Goal: Task Accomplishment & Management: Complete application form

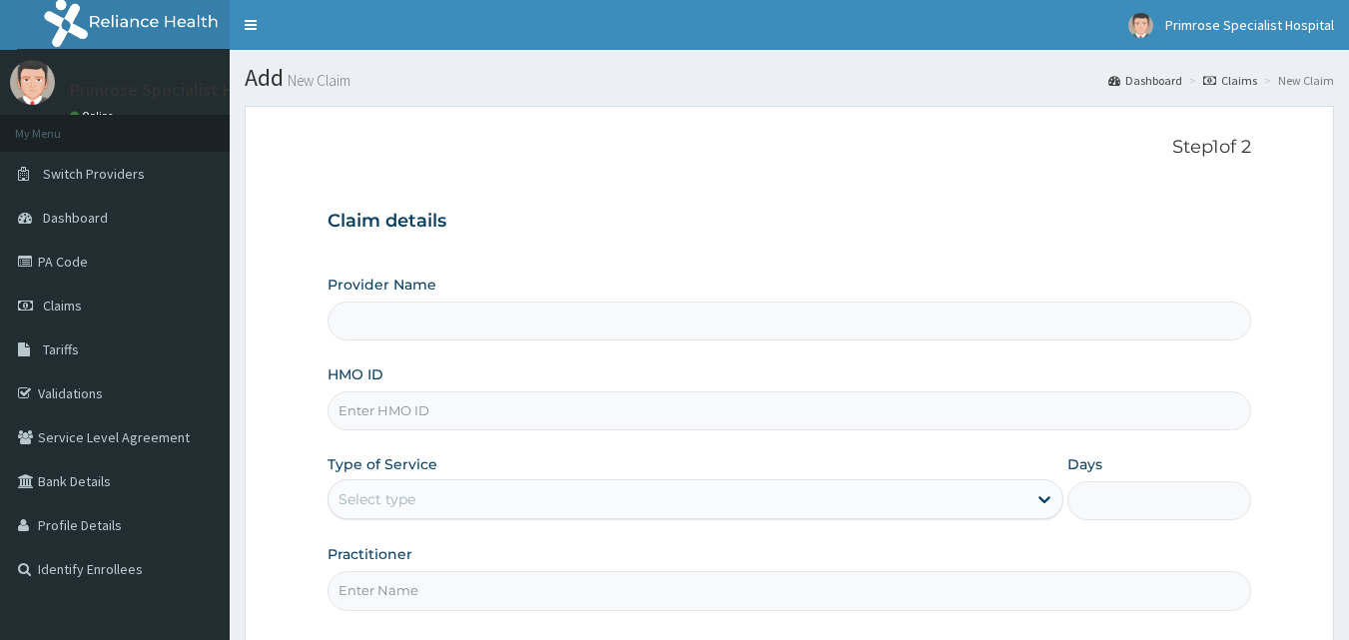
click at [547, 407] on input "HMO ID" at bounding box center [790, 410] width 925 height 39
type input "W"
type input "Primrose Specialist Hospital"
drag, startPoint x: 453, startPoint y: 416, endPoint x: 338, endPoint y: 401, distance: 115.8
click at [338, 401] on input "WKP/10138/B" at bounding box center [790, 410] width 925 height 39
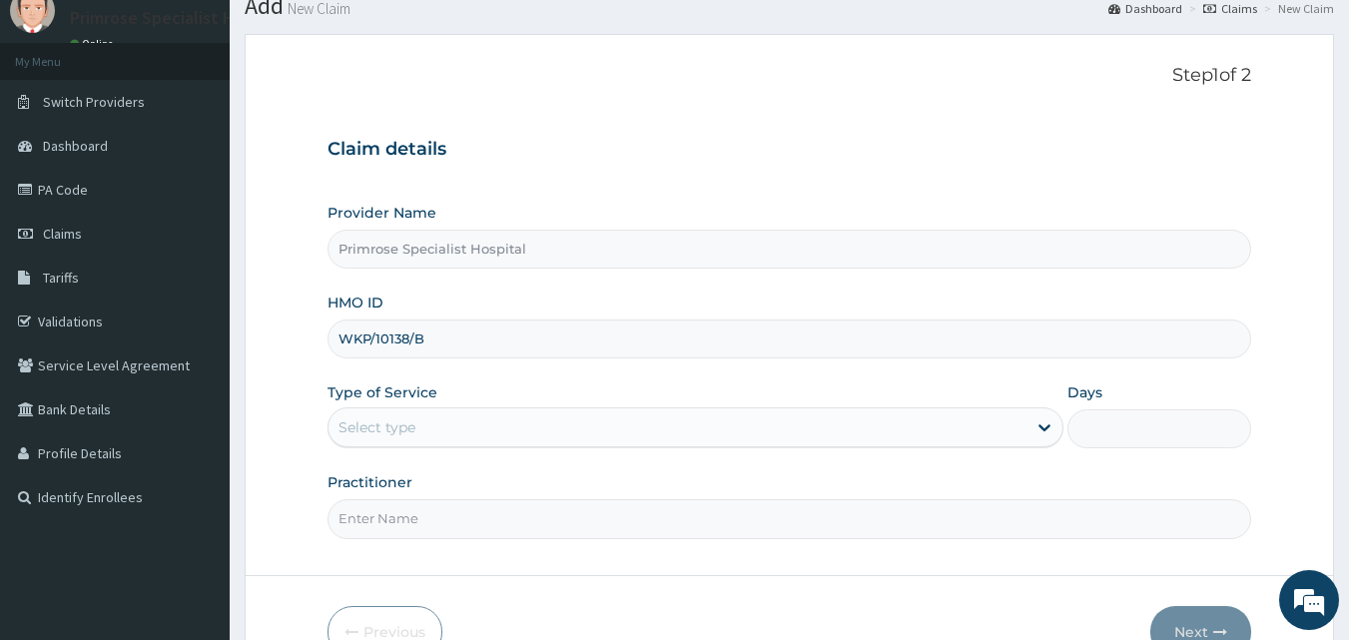
scroll to position [100, 0]
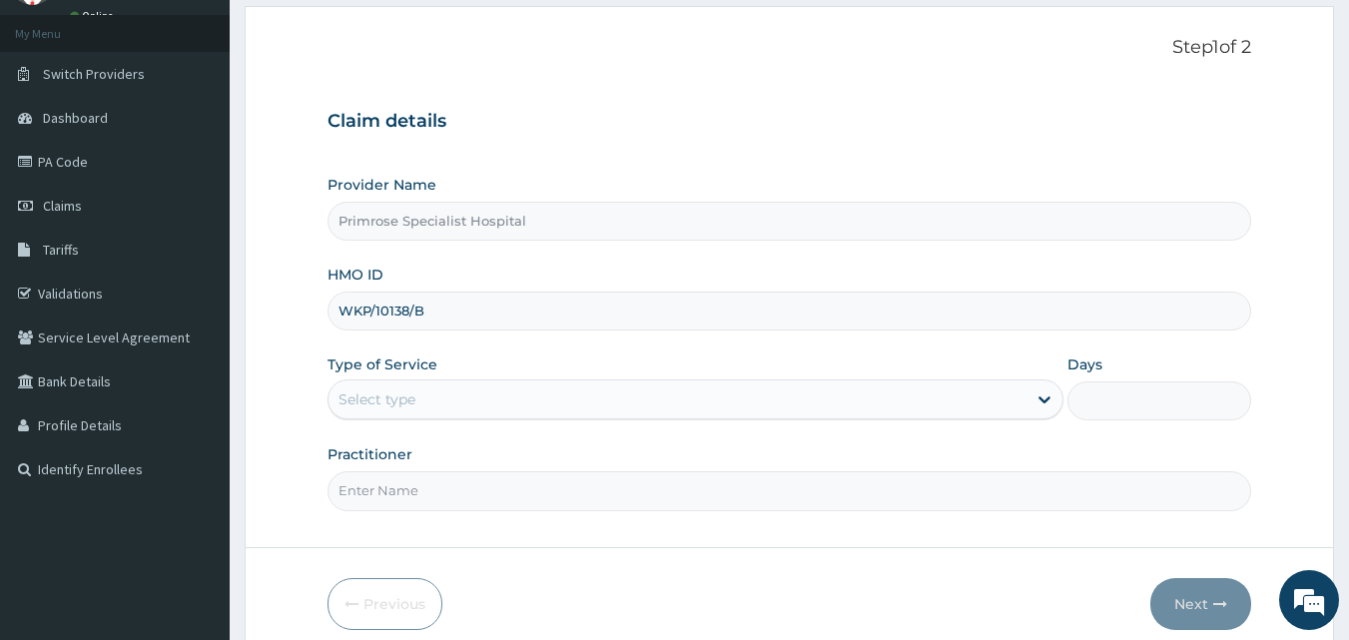
type input "WKP/10138/B"
click at [1009, 393] on div "Select type" at bounding box center [678, 399] width 698 height 32
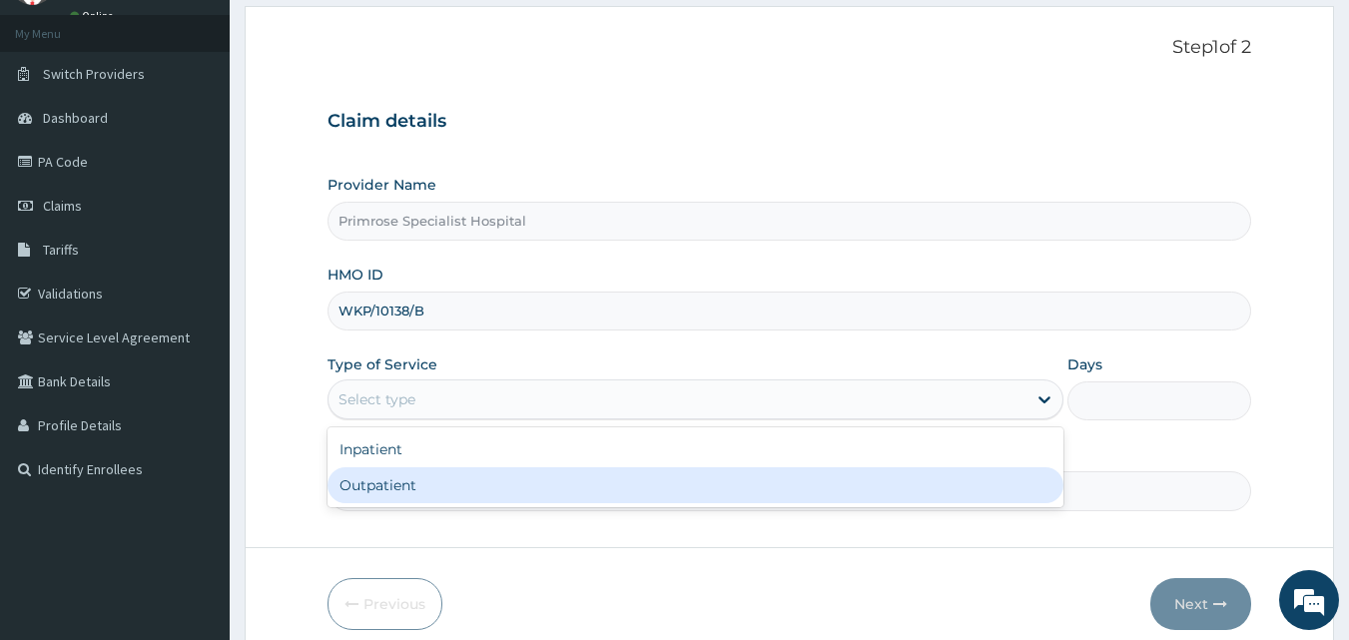
click at [623, 502] on div "Outpatient" at bounding box center [696, 485] width 736 height 36
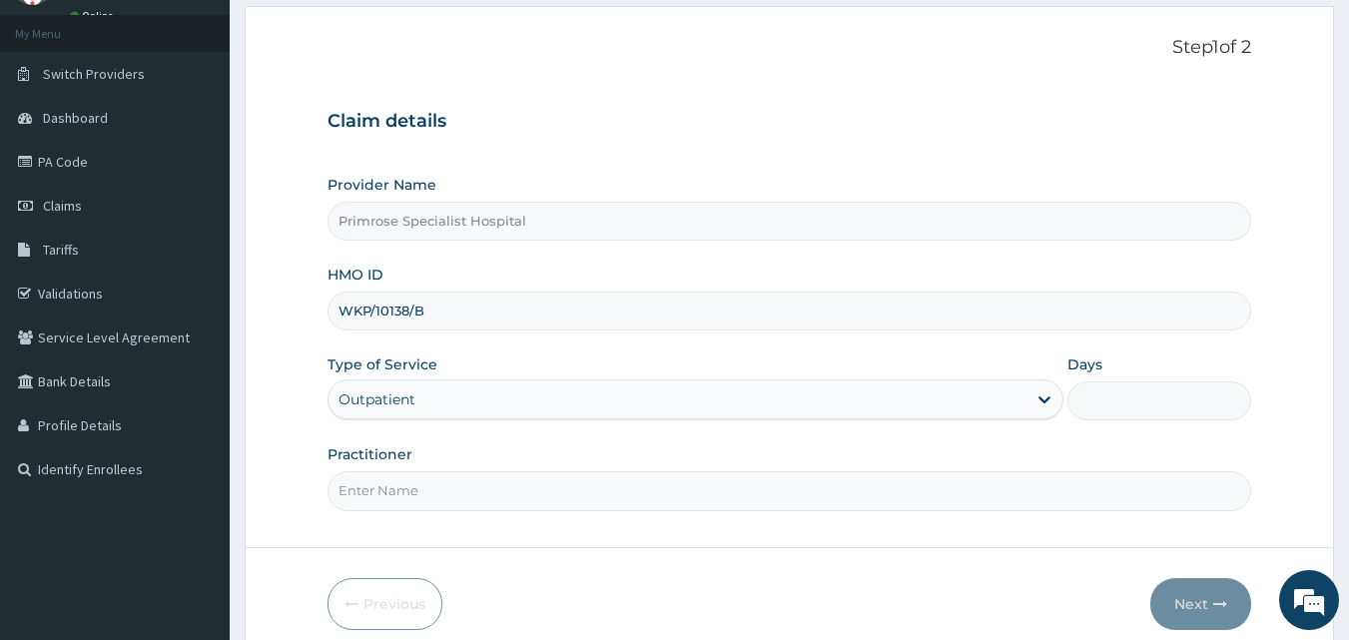
type input "1"
click at [623, 502] on input "Practitioner" at bounding box center [790, 490] width 925 height 39
type input "[PERSON_NAME]"
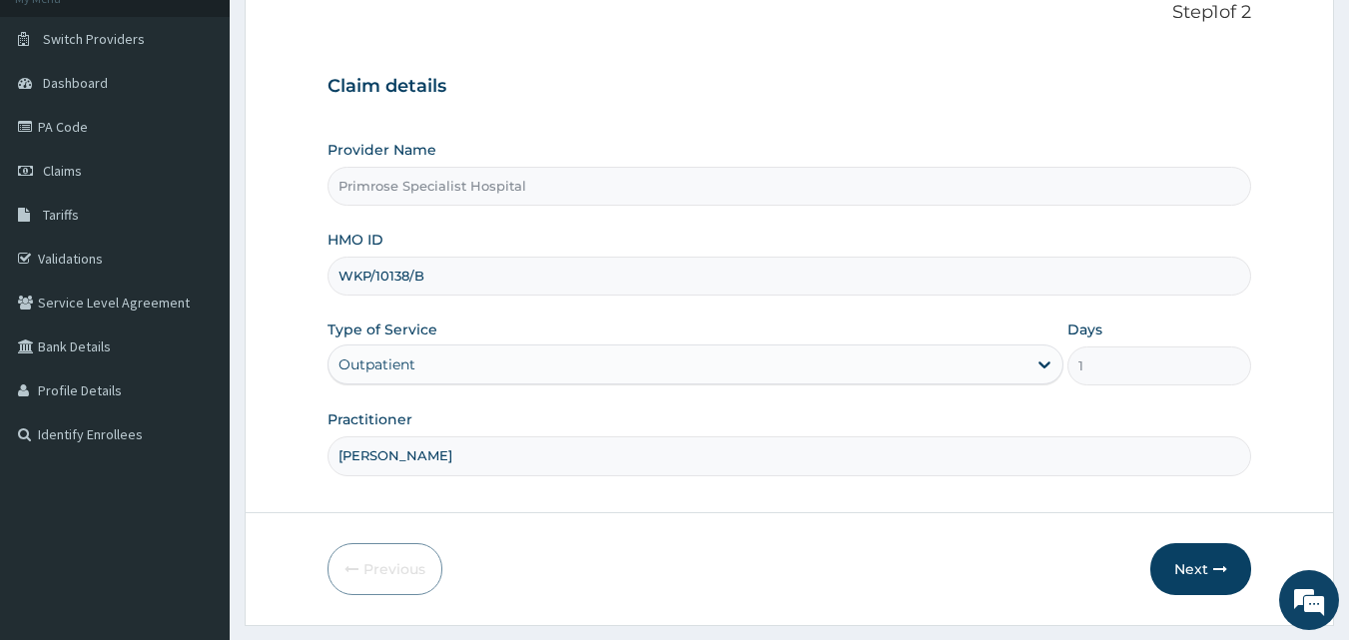
scroll to position [187, 0]
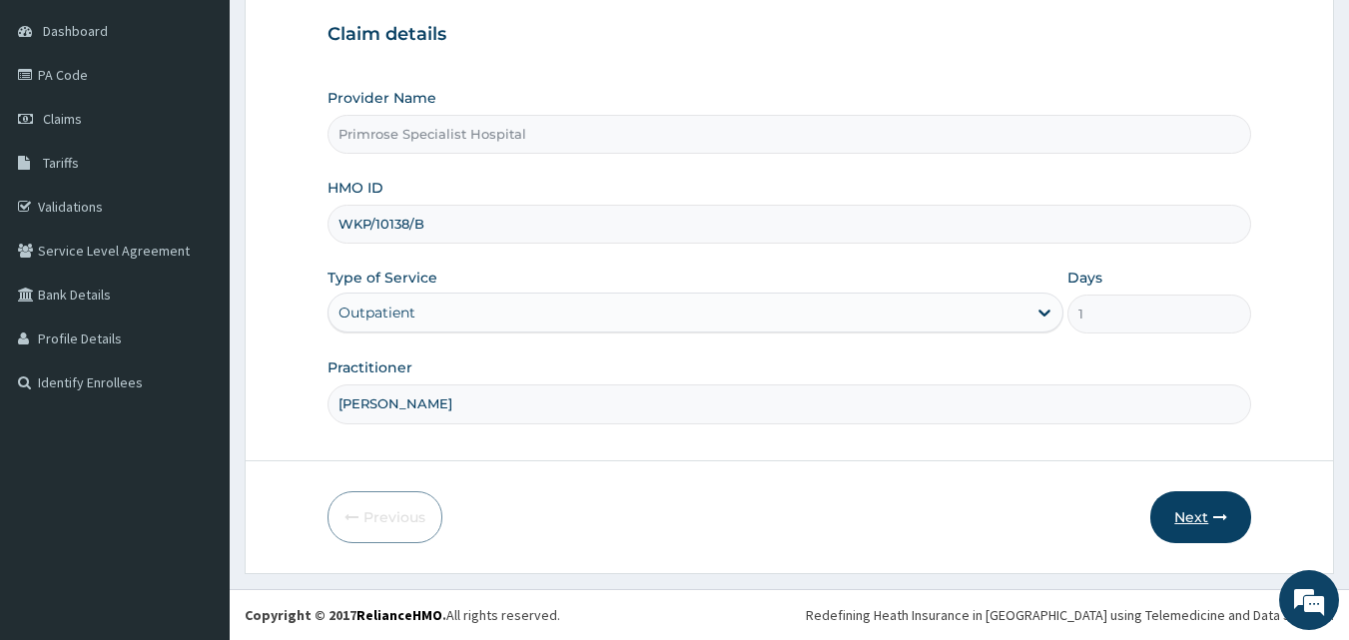
click at [1201, 510] on button "Next" at bounding box center [1200, 517] width 101 height 52
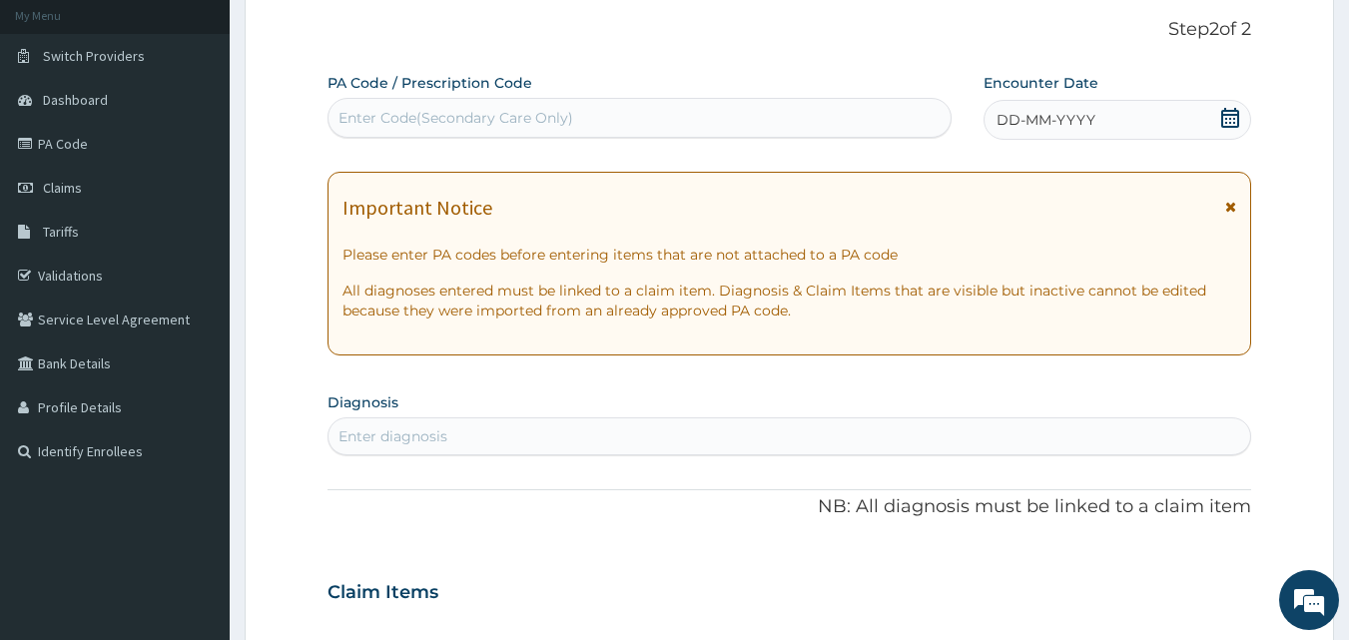
scroll to position [87, 0]
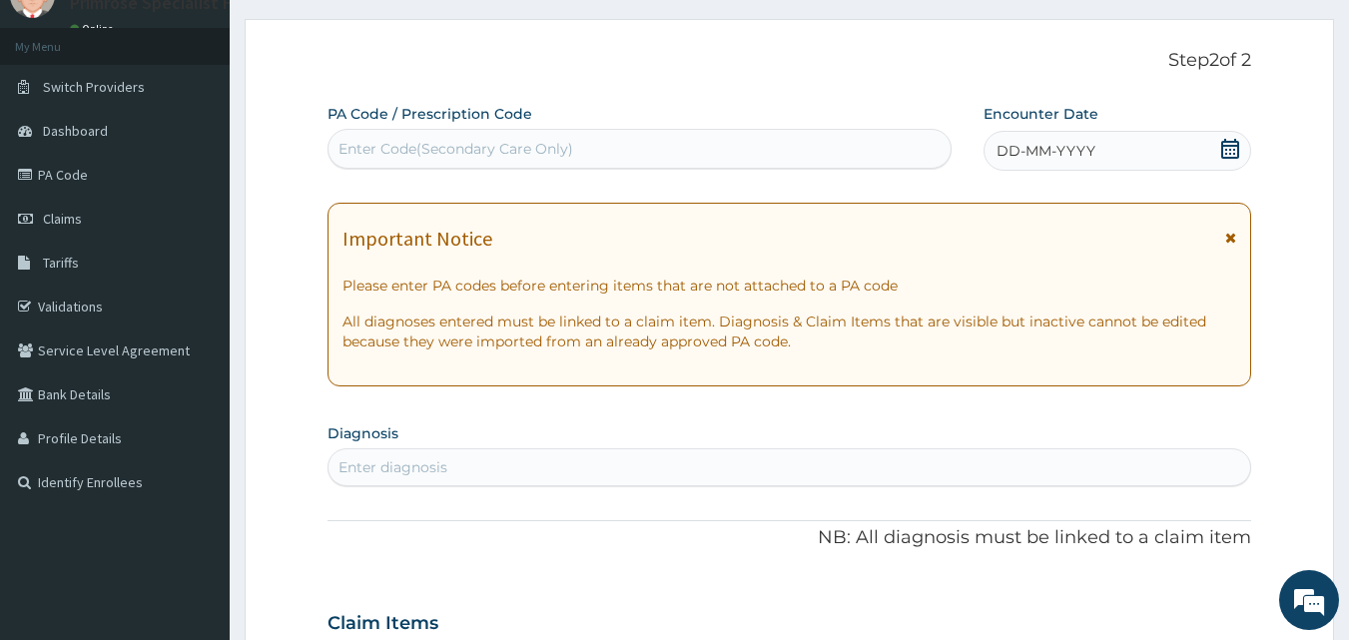
click at [1235, 139] on icon at bounding box center [1230, 149] width 18 height 20
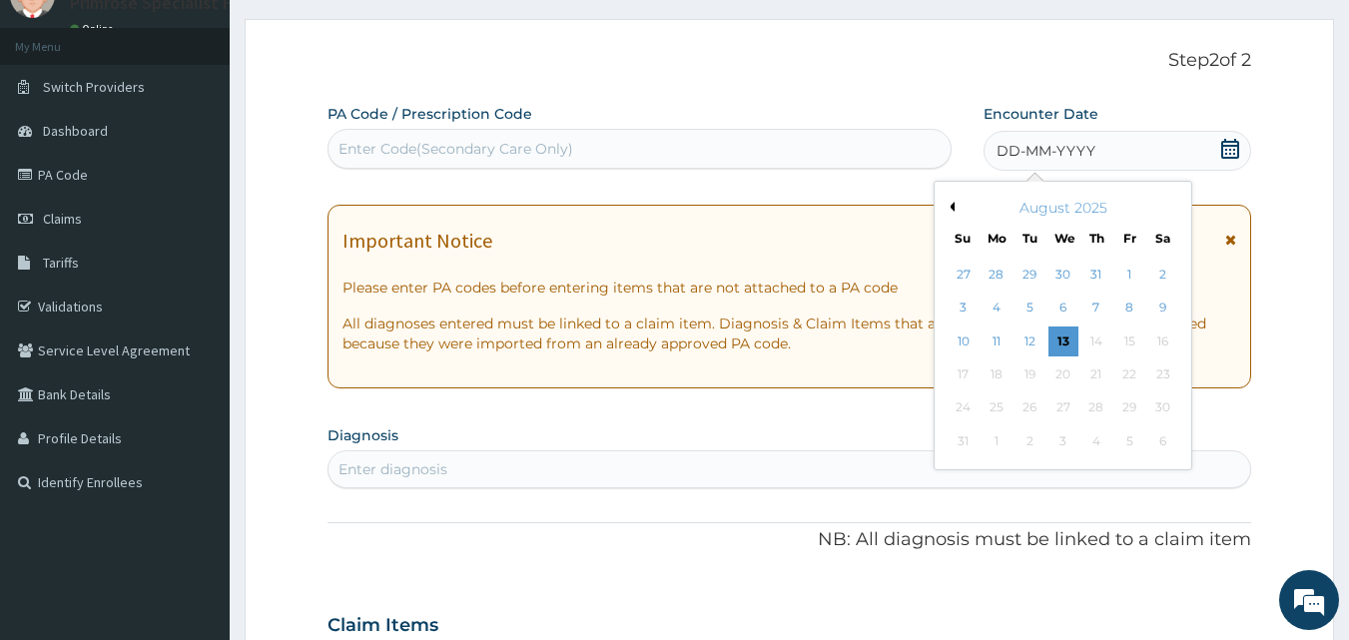
click at [950, 206] on button "Previous Month" at bounding box center [950, 207] width 10 height 10
click at [966, 404] on div "27" at bounding box center [964, 408] width 30 height 30
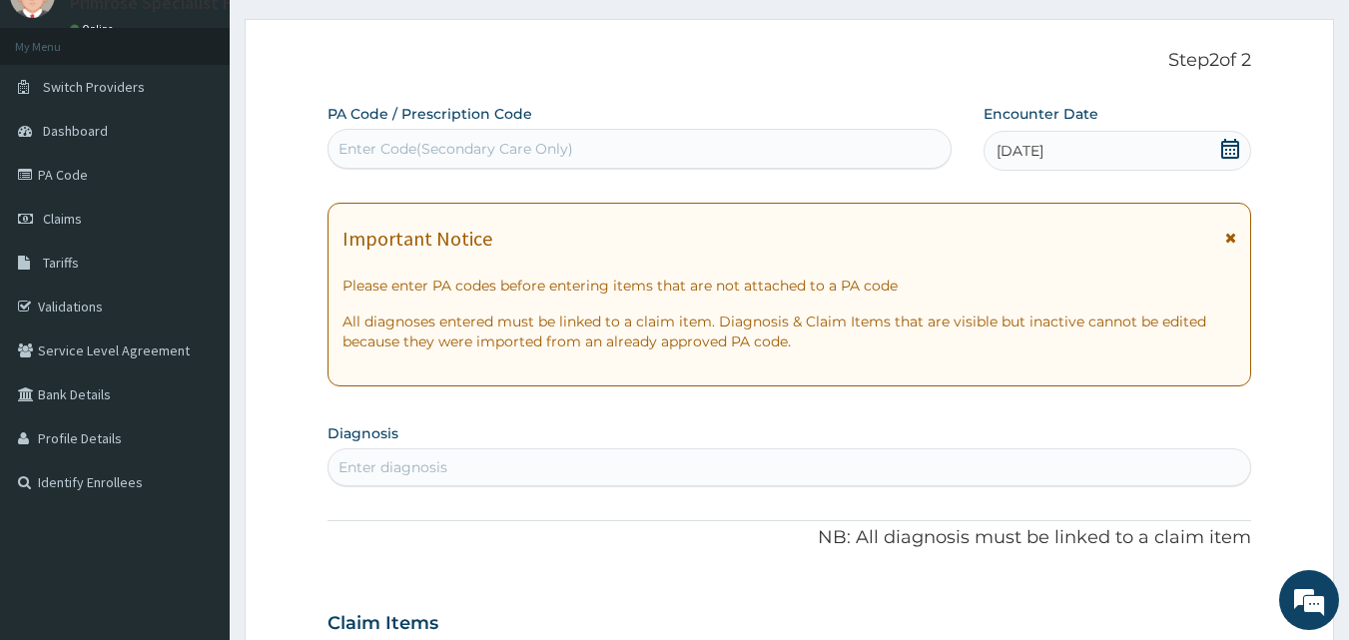
click at [1015, 459] on div "Enter diagnosis" at bounding box center [790, 467] width 923 height 32
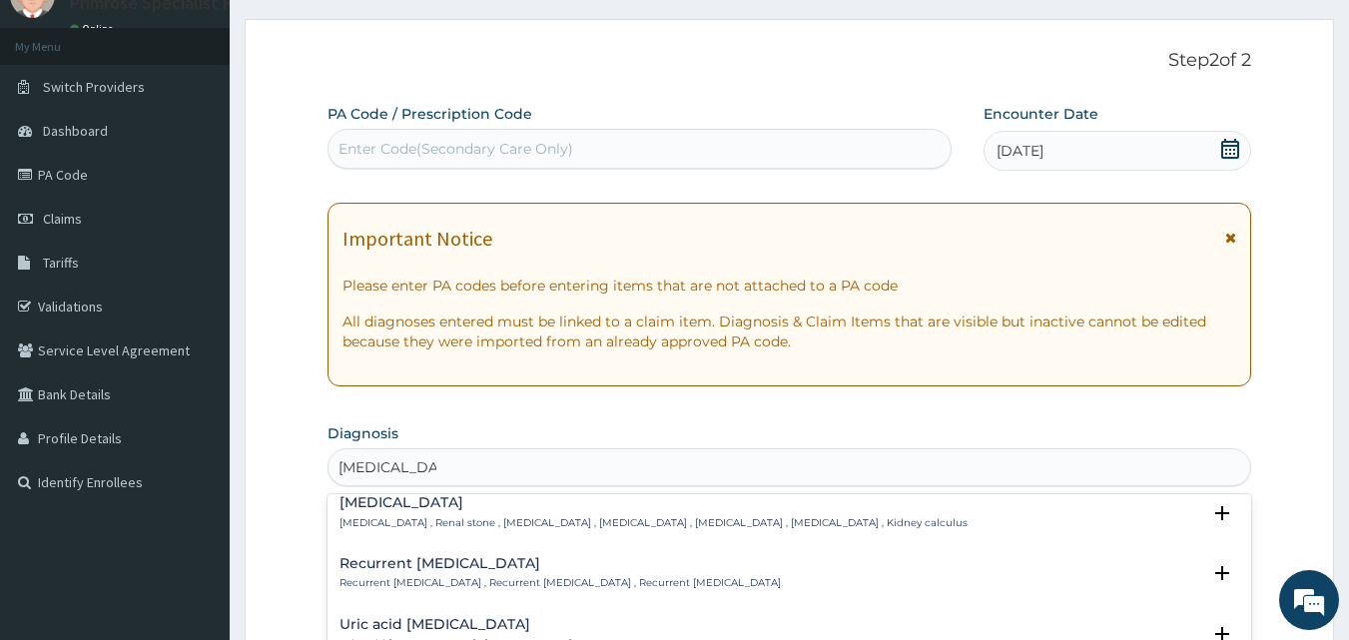
scroll to position [11, 0]
type input "[MEDICAL_DATA]"
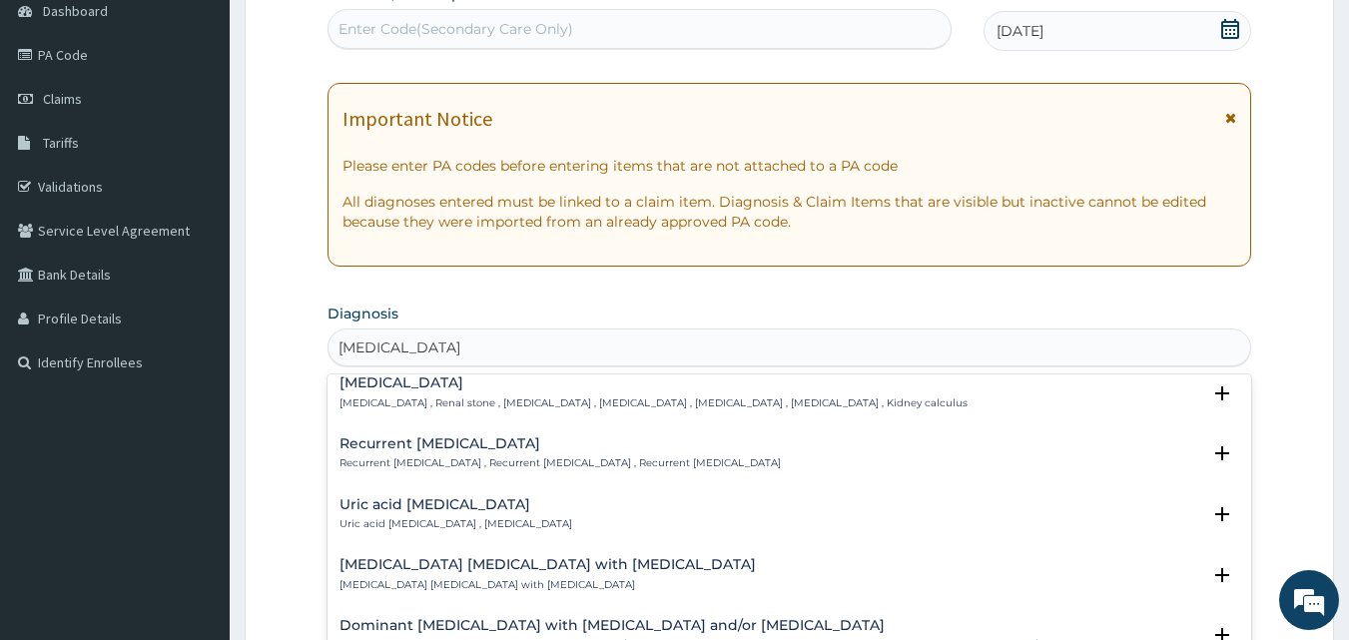
scroll to position [386, 0]
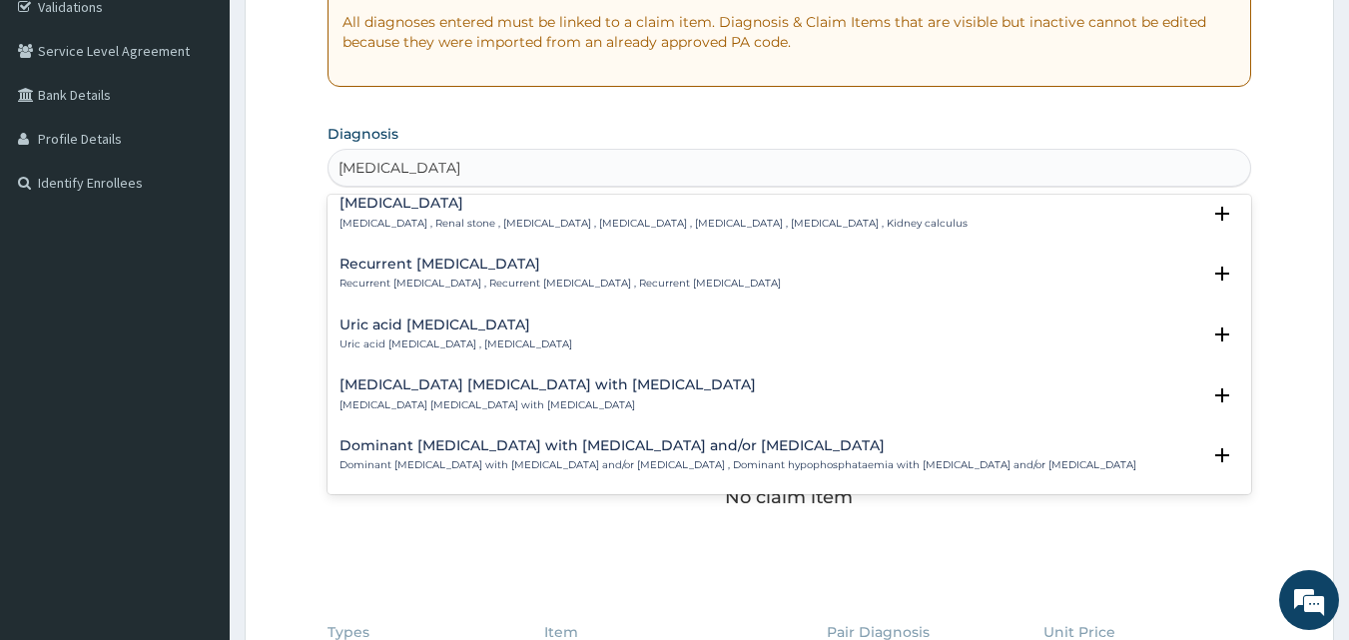
click at [585, 273] on div "Recurrent [MEDICAL_DATA] Recurrent [MEDICAL_DATA] , Recurrent [MEDICAL_DATA] , …" at bounding box center [559, 274] width 441 height 35
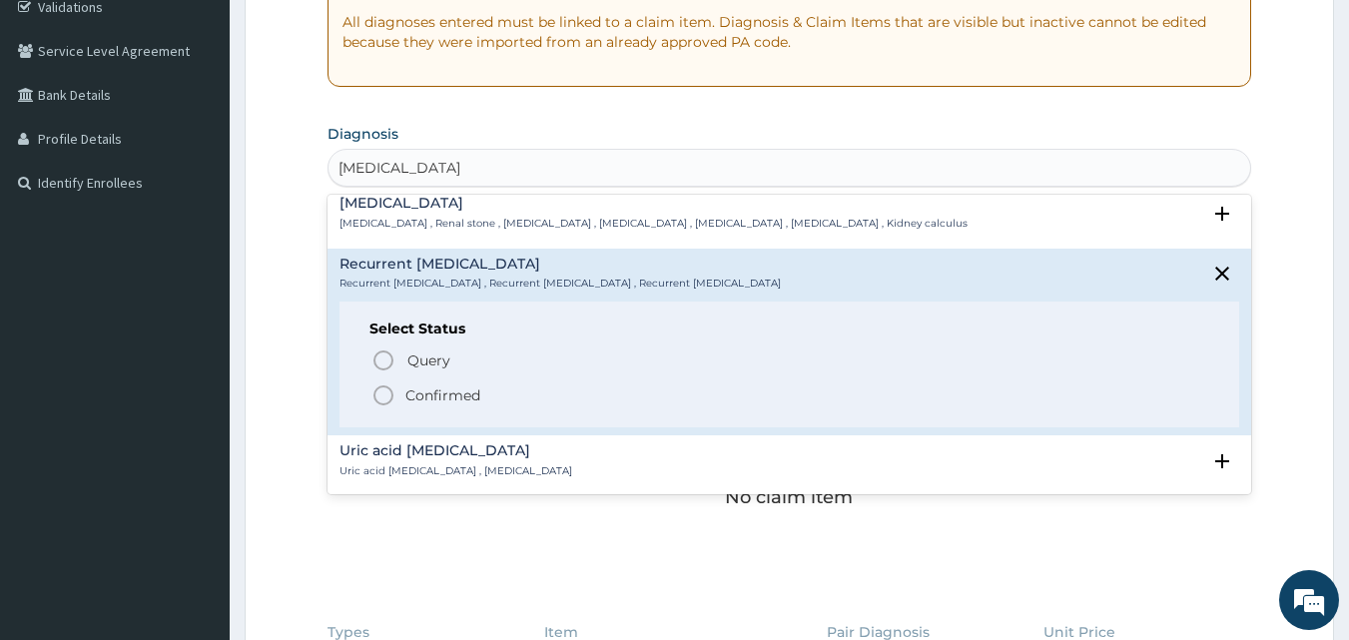
click at [387, 392] on icon "status option filled" at bounding box center [383, 395] width 24 height 24
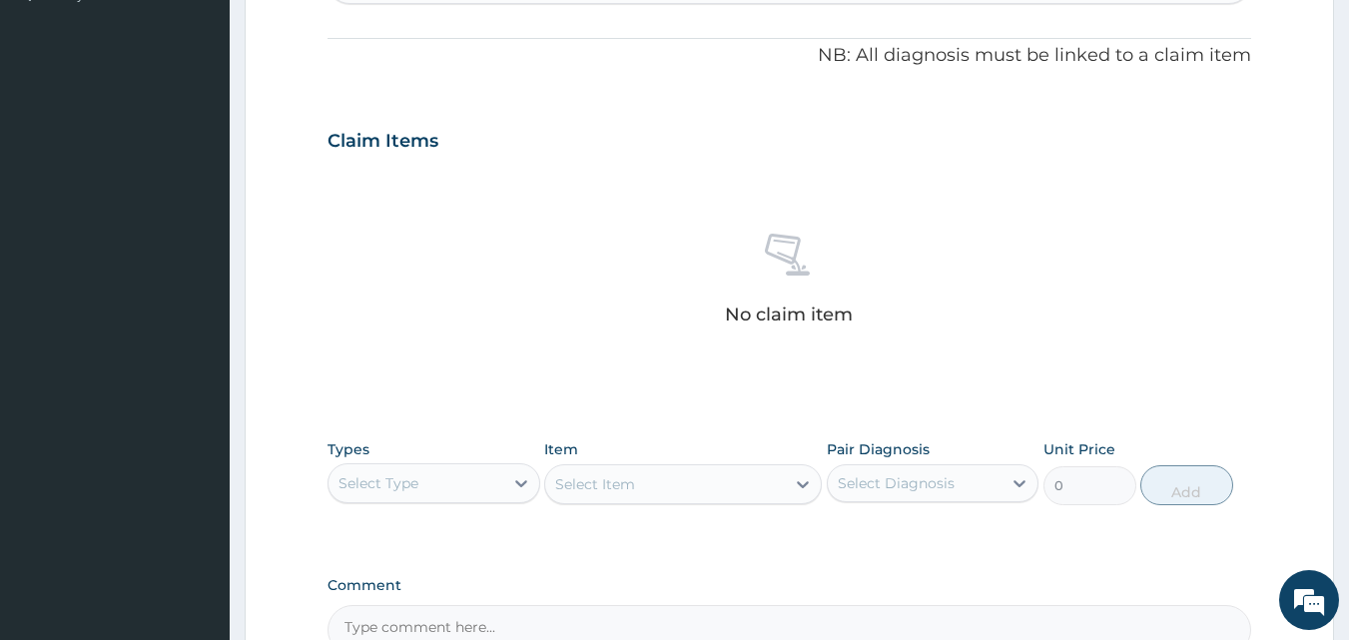
scroll to position [686, 0]
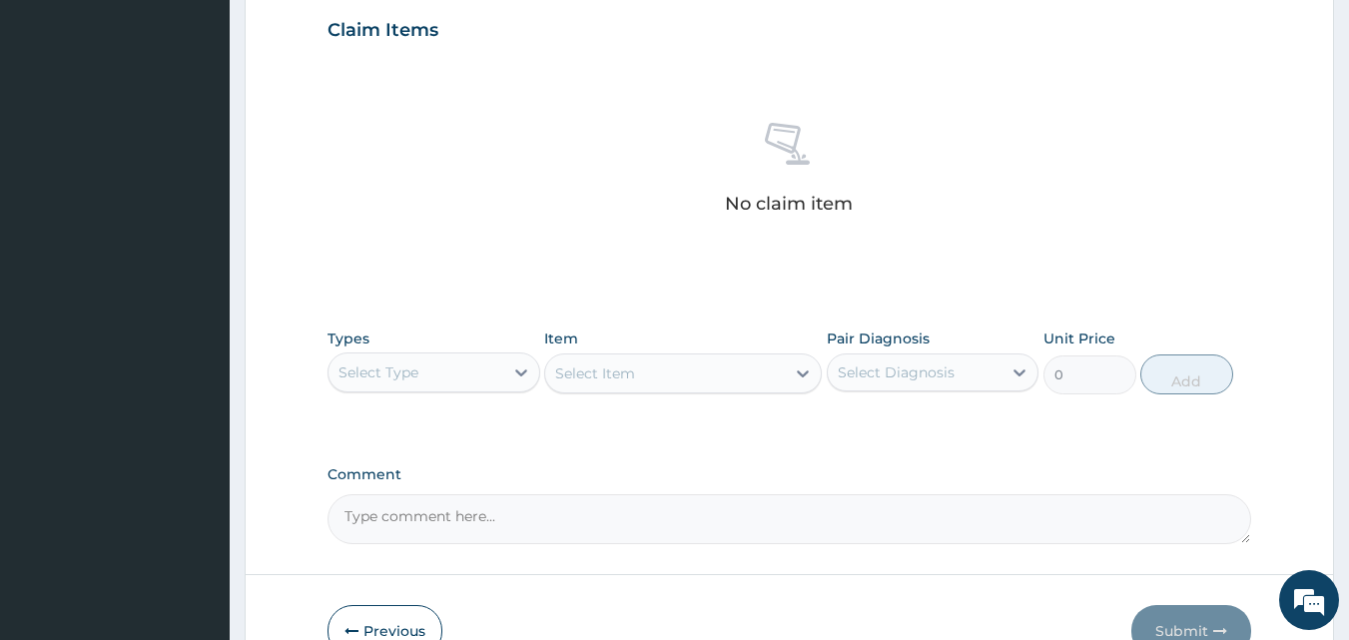
click at [486, 378] on div "Select Type" at bounding box center [416, 372] width 175 height 32
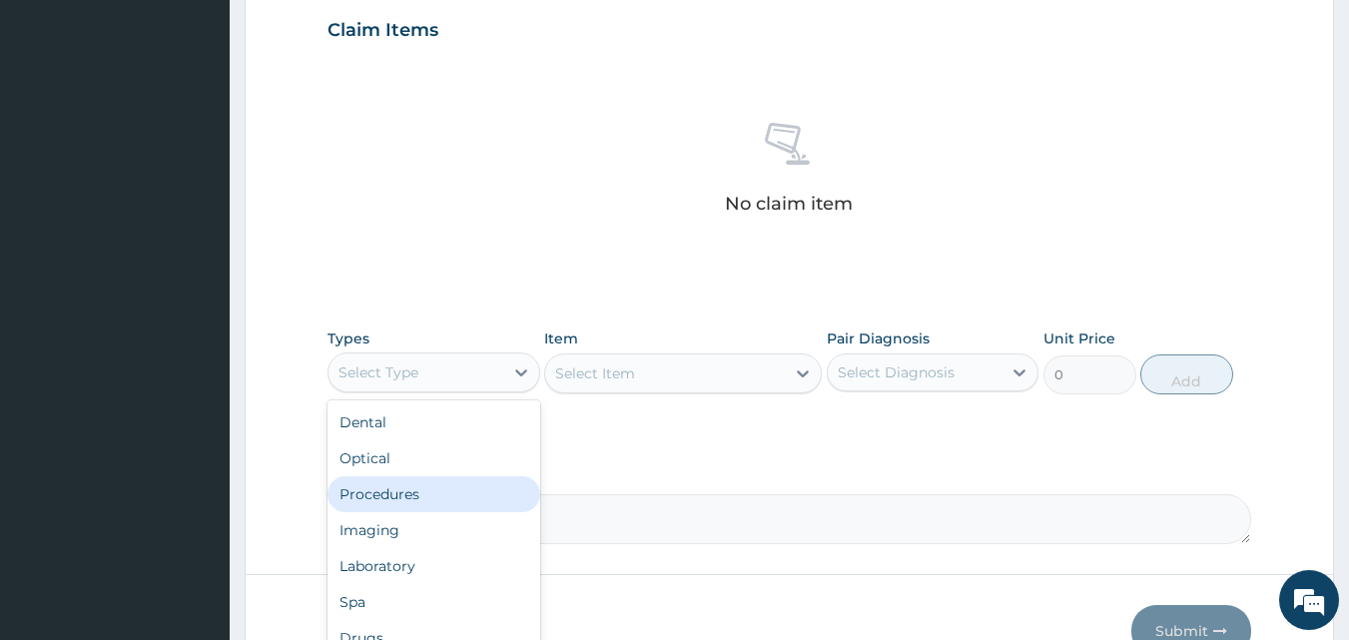
click at [428, 494] on div "Procedures" at bounding box center [434, 494] width 213 height 36
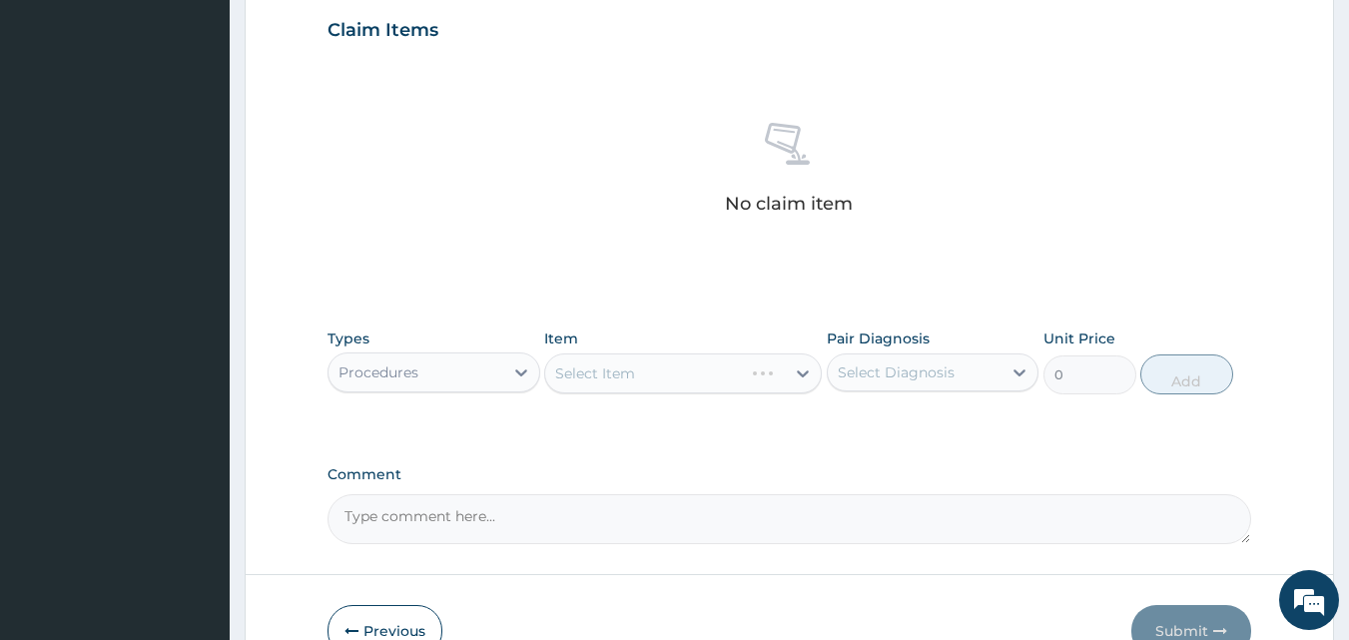
click at [732, 374] on div "Select Item" at bounding box center [683, 373] width 278 height 40
click at [943, 373] on div "Select Diagnosis" at bounding box center [896, 372] width 117 height 20
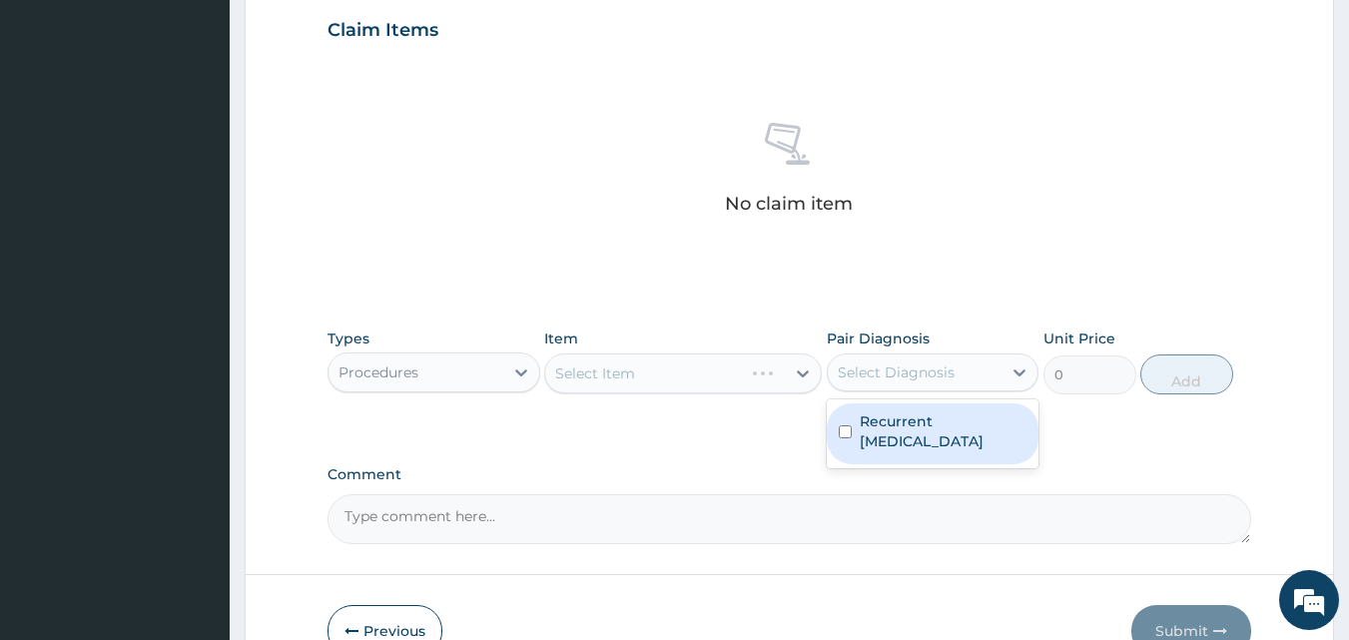
click at [906, 432] on div "Recurrent [MEDICAL_DATA]" at bounding box center [933, 433] width 213 height 61
checkbox input "true"
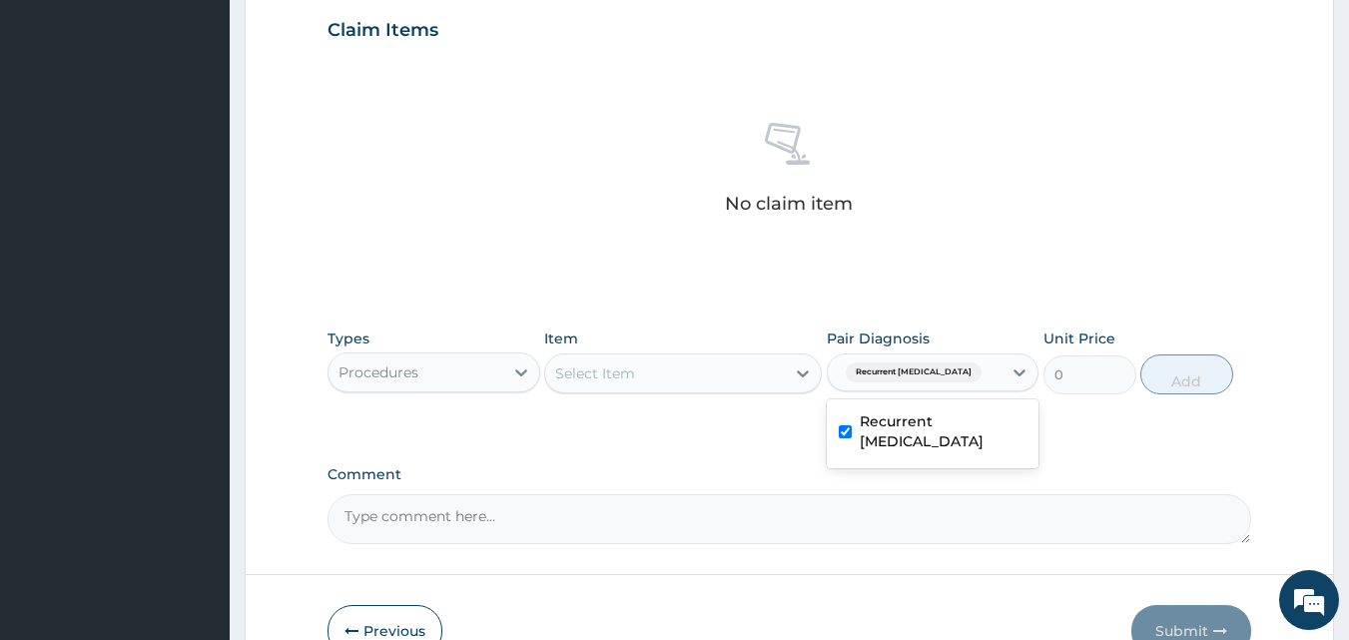
click at [750, 373] on div "Select Item" at bounding box center [665, 373] width 240 height 32
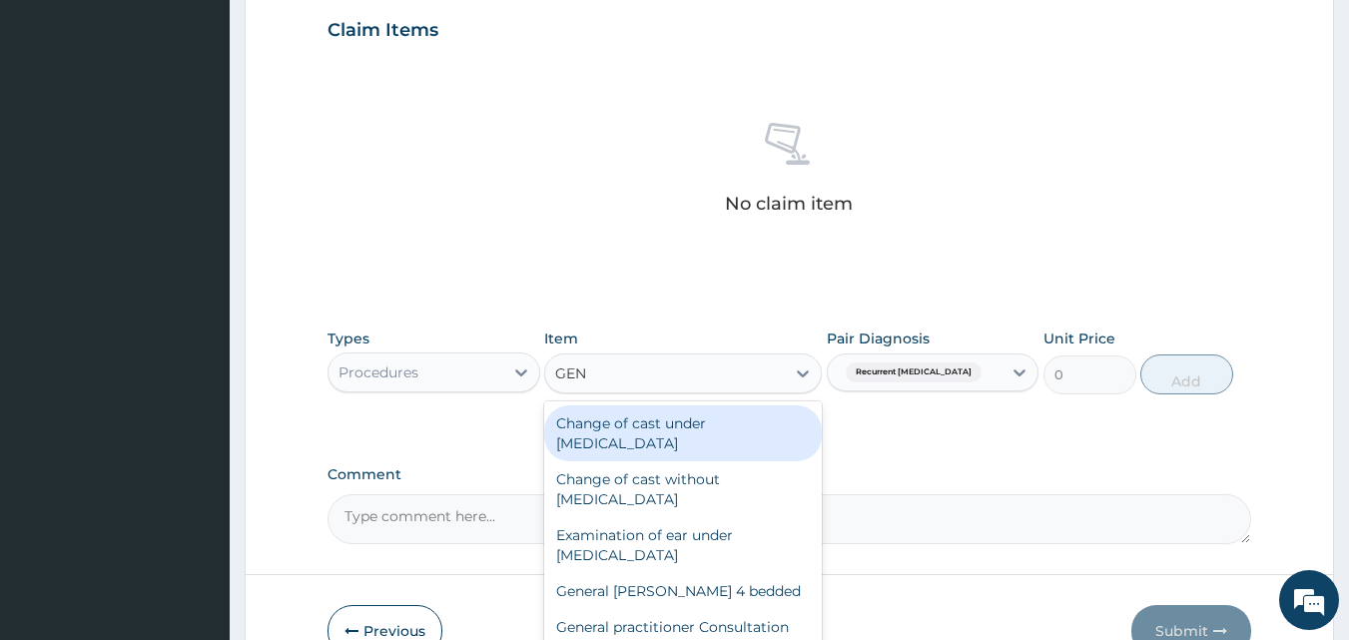
type input "GENE"
